Goal: Check status

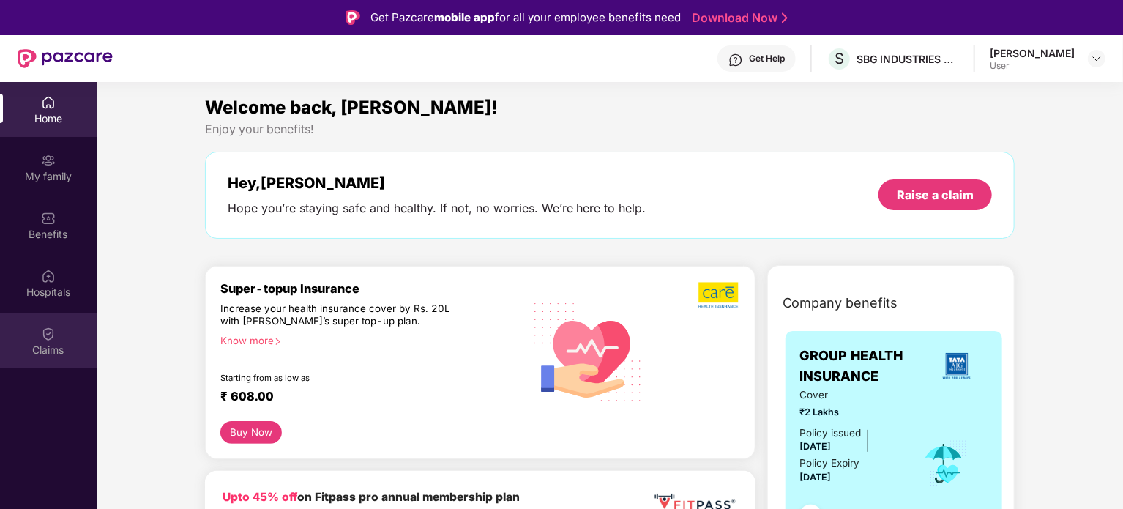
click at [57, 355] on div "Claims" at bounding box center [48, 350] width 97 height 15
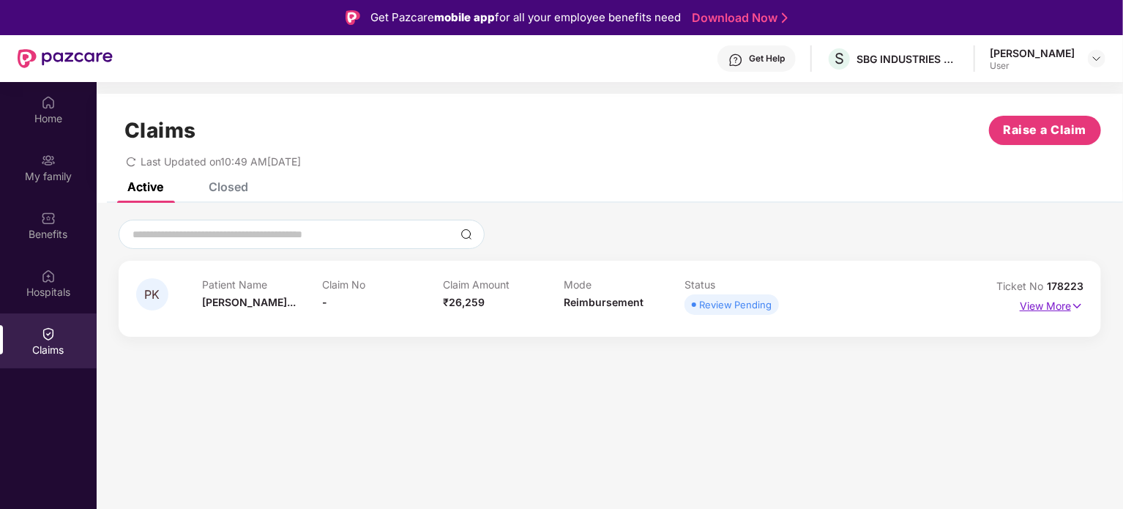
click at [1083, 303] on img at bounding box center [1077, 306] width 12 height 16
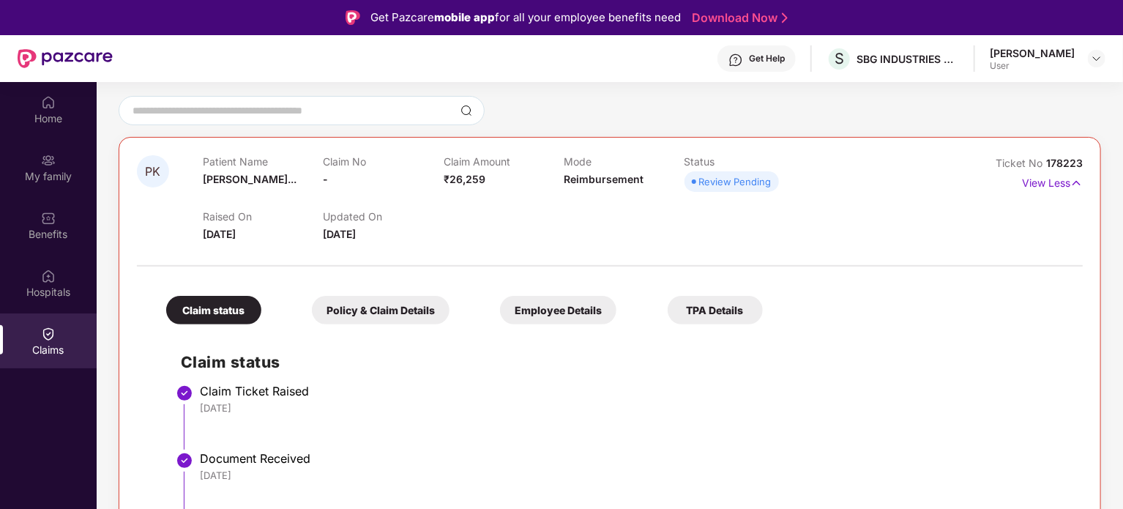
scroll to position [82, 0]
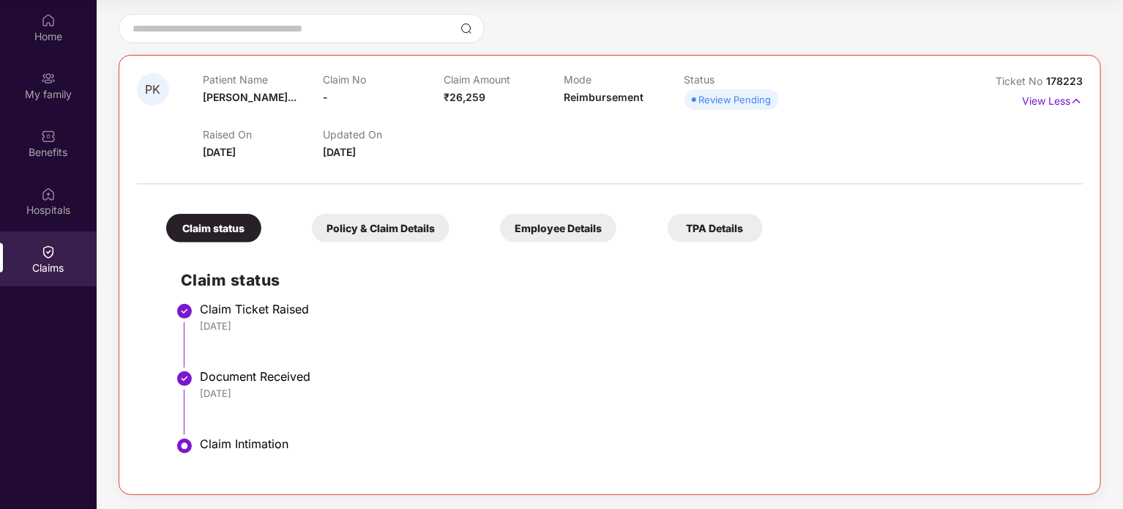
click at [419, 223] on div "Policy & Claim Details" at bounding box center [381, 228] width 138 height 29
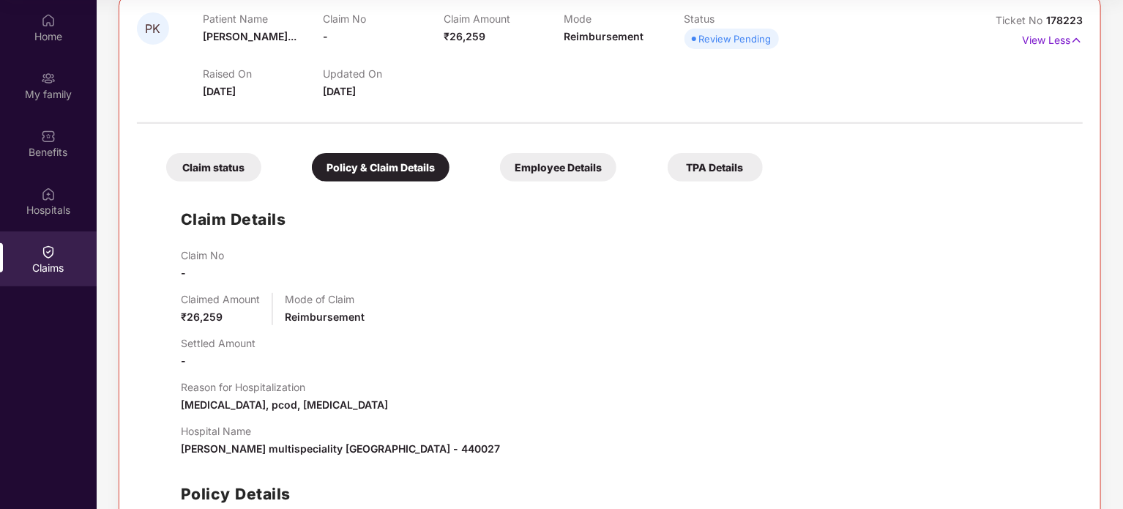
scroll to position [182, 0]
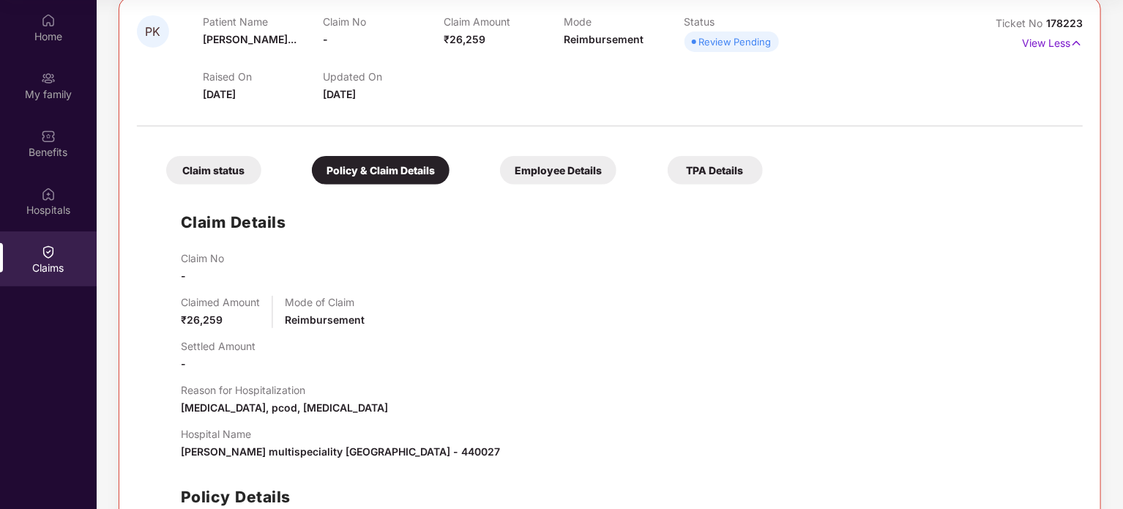
click at [554, 166] on div "Employee Details" at bounding box center [558, 170] width 116 height 29
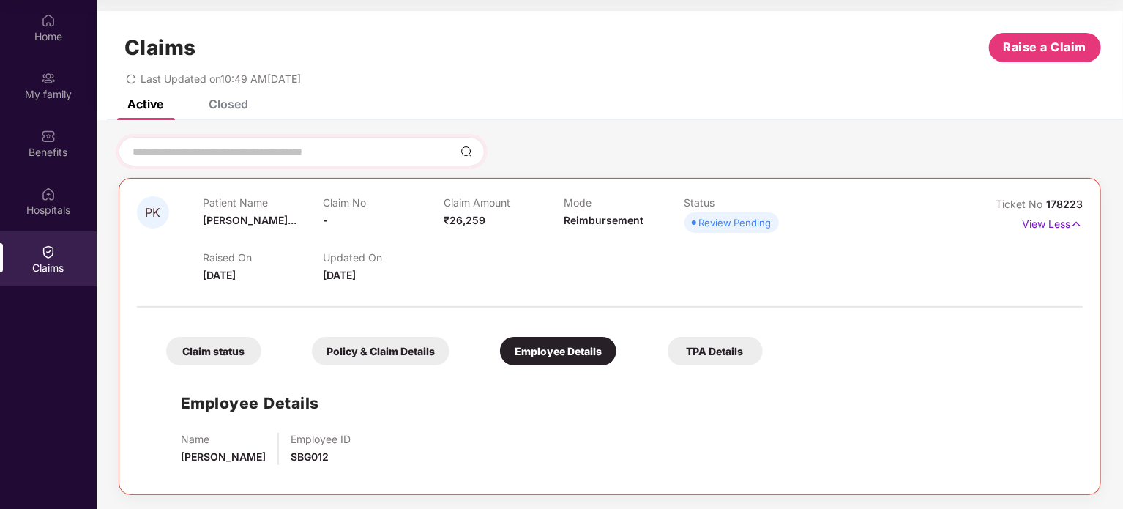
scroll to position [0, 0]
click at [712, 355] on div "TPA Details" at bounding box center [715, 352] width 95 height 29
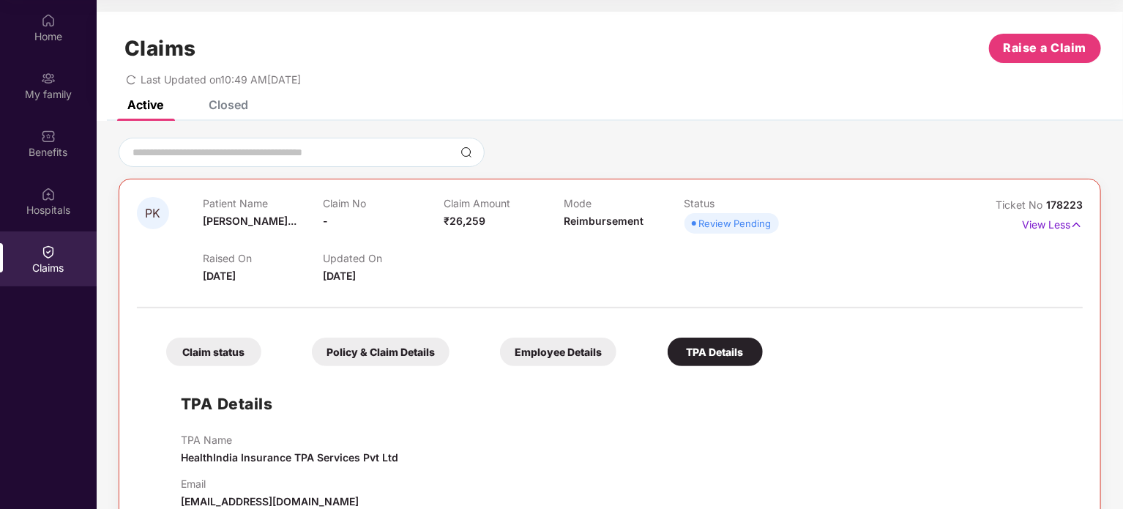
scroll to position [33, 0]
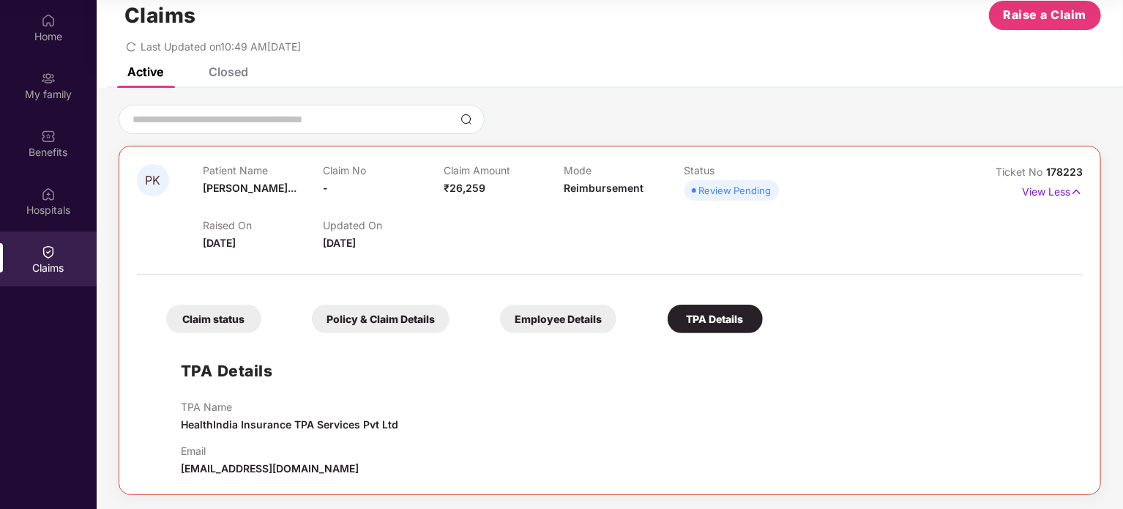
click at [237, 319] on div "Claim status" at bounding box center [213, 319] width 95 height 29
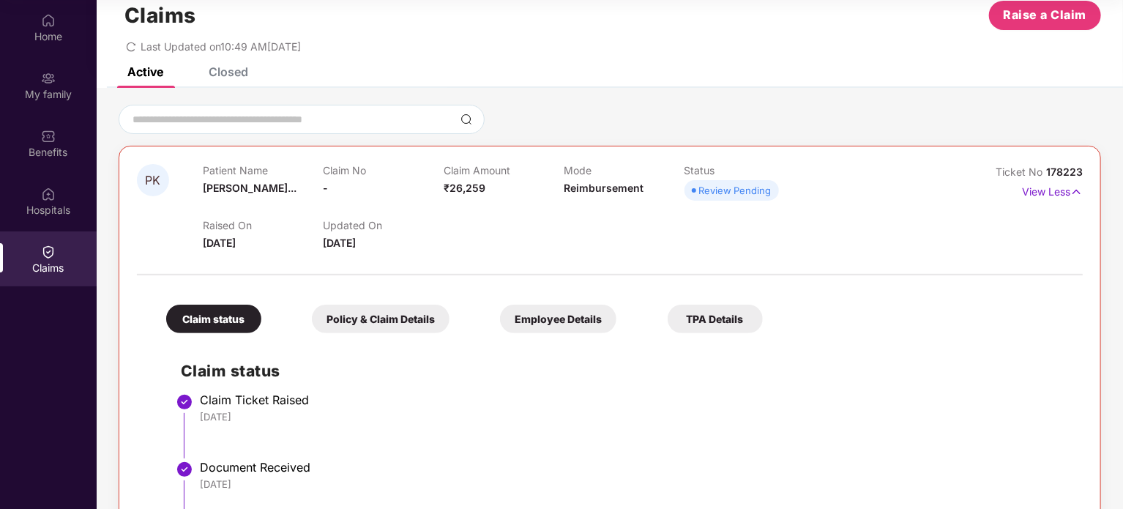
scroll to position [0, 0]
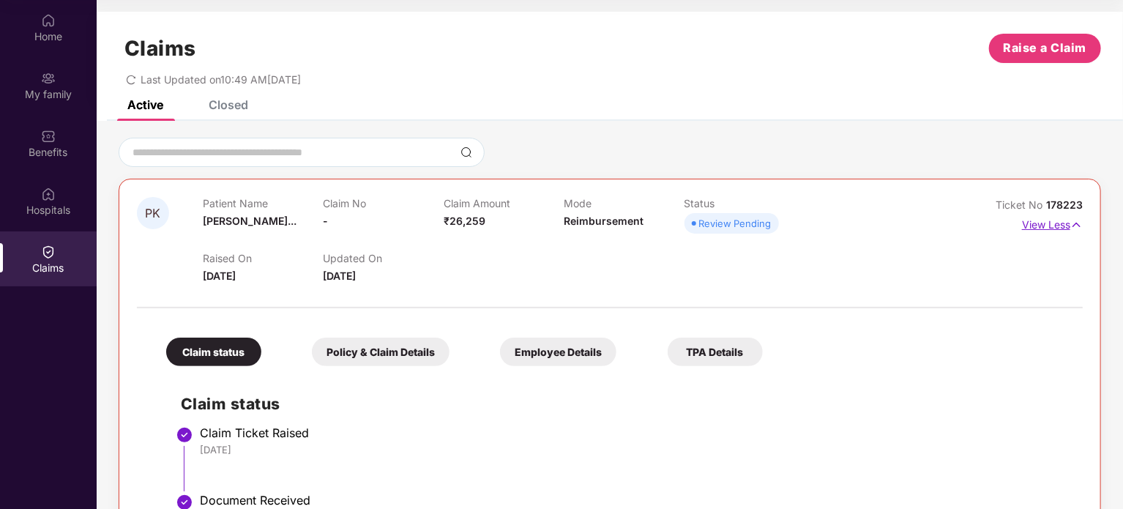
click at [1078, 222] on img at bounding box center [1077, 225] width 12 height 16
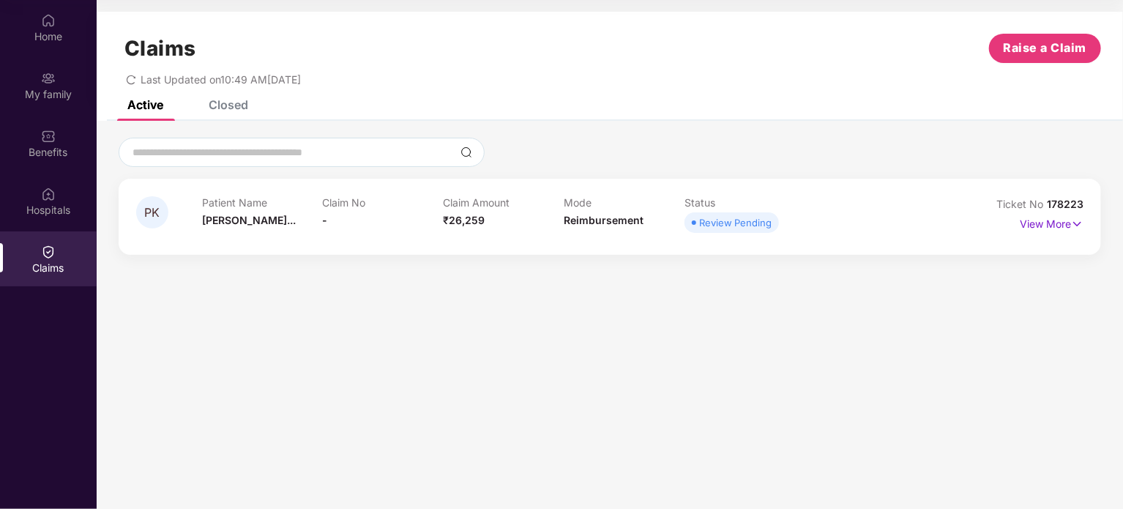
click at [794, 169] on div "PK Patient Name [PERSON_NAME]... Claim No - Claim Amount ₹26,259 Mode Reimburse…" at bounding box center [610, 196] width 1027 height 117
click at [45, 3] on div "Home" at bounding box center [48, 27] width 97 height 55
